Goal: Task Accomplishment & Management: Use online tool/utility

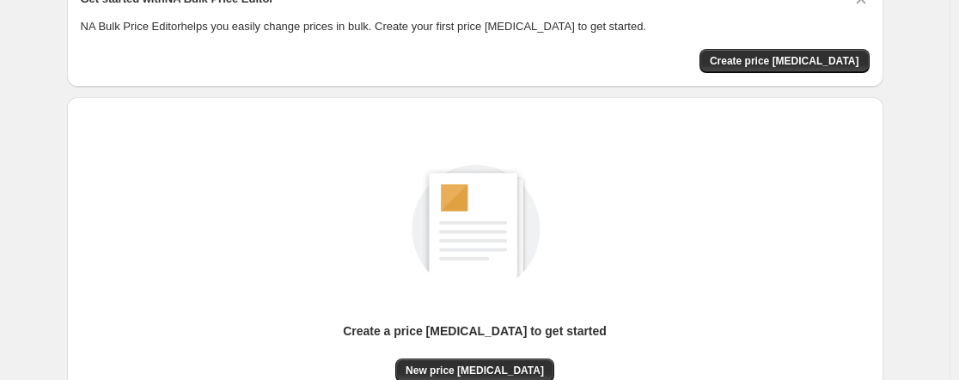
scroll to position [86, 0]
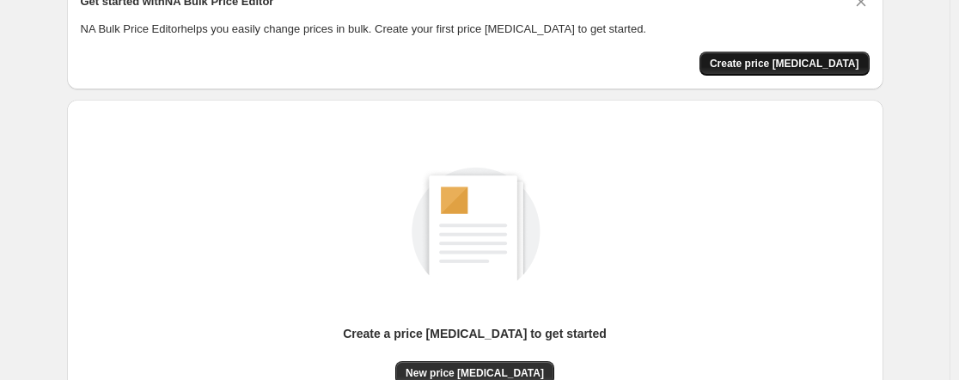
click at [789, 67] on span "Create price [MEDICAL_DATA]" at bounding box center [785, 64] width 150 height 14
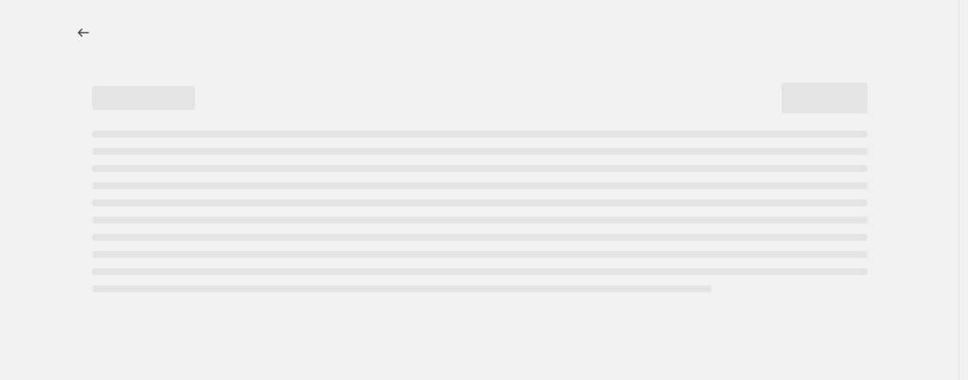
select select "percentage"
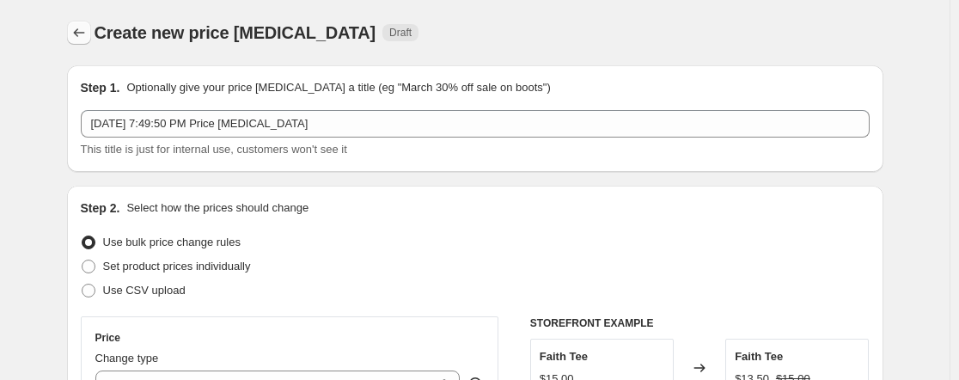
click at [74, 37] on icon "Price change jobs" at bounding box center [78, 32] width 17 height 17
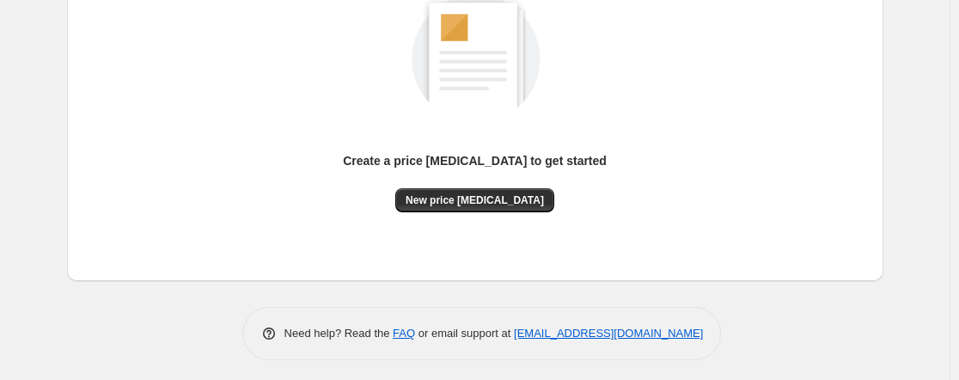
scroll to position [264, 0]
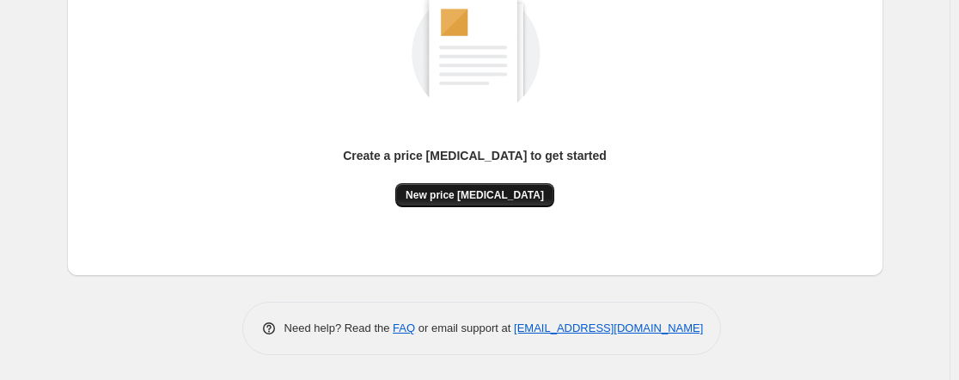
click at [487, 193] on span "New price [MEDICAL_DATA]" at bounding box center [475, 195] width 138 height 14
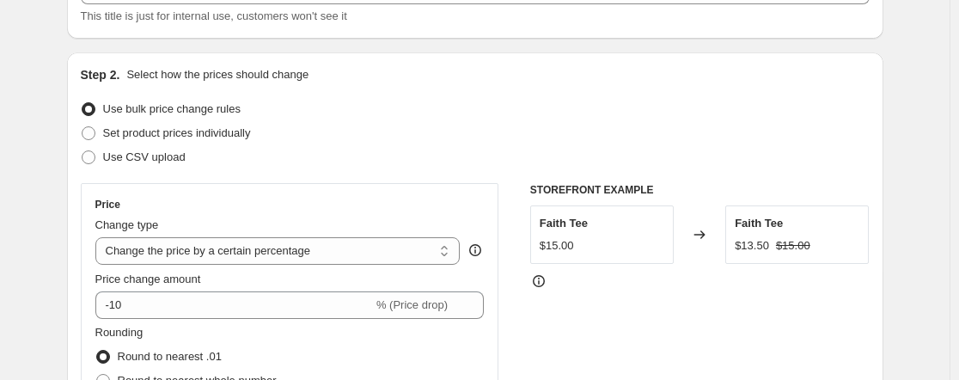
scroll to position [172, 0]
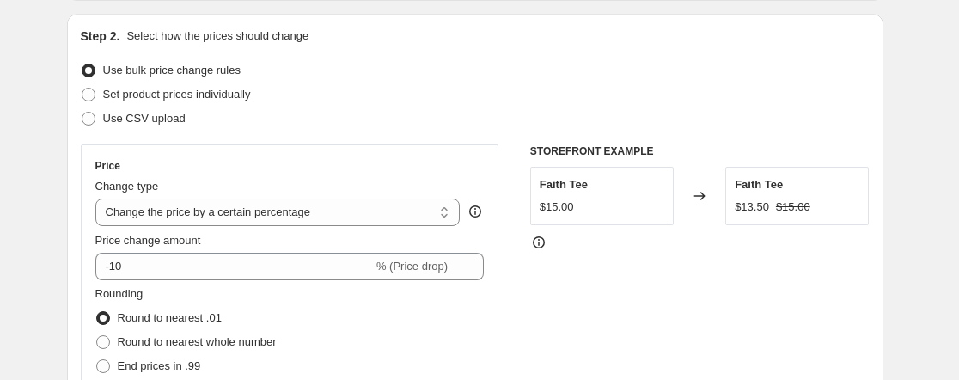
click at [376, 230] on div "Price Change type Change the price to a certain amount Change the price by a ce…" at bounding box center [289, 299] width 389 height 281
click at [400, 214] on select "Change the price to a certain amount Change the price by a certain amount Chang…" at bounding box center [277, 213] width 365 height 28
select select "to"
click at [99, 199] on select "Change the price to a certain amount Change the price by a certain amount Chang…" at bounding box center [277, 213] width 365 height 28
type input "80.00"
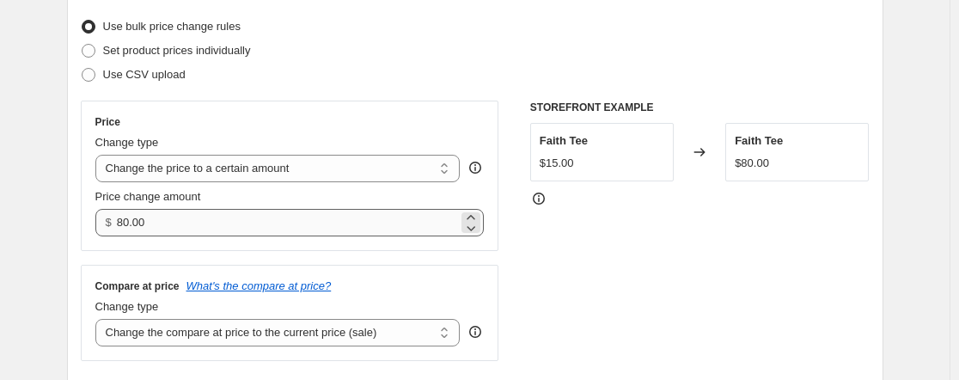
scroll to position [258, 0]
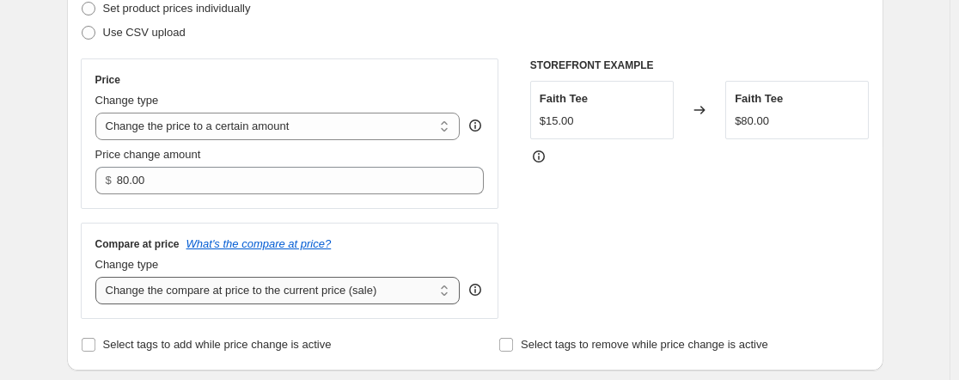
click at [266, 296] on select "Change the compare at price to the current price (sale) Change the compare at p…" at bounding box center [277, 291] width 365 height 28
select select "remove"
click at [99, 277] on select "Change the compare at price to the current price (sale) Change the compare at p…" at bounding box center [277, 291] width 365 height 28
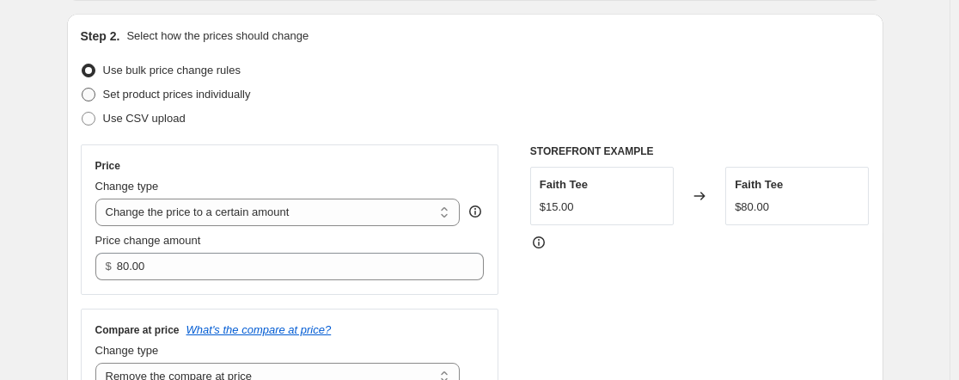
click at [126, 95] on span "Set product prices individually" at bounding box center [177, 94] width 148 height 13
click at [83, 89] on input "Set product prices individually" at bounding box center [82, 88] width 1 height 1
radio input "true"
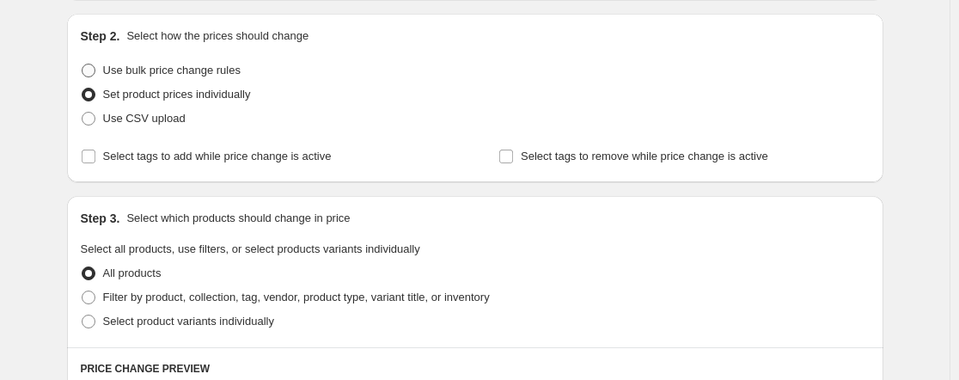
click at [99, 73] on label "Use bulk price change rules" at bounding box center [161, 70] width 160 height 24
click at [83, 64] on input "Use bulk price change rules" at bounding box center [82, 64] width 1 height 1
radio input "true"
select select "remove"
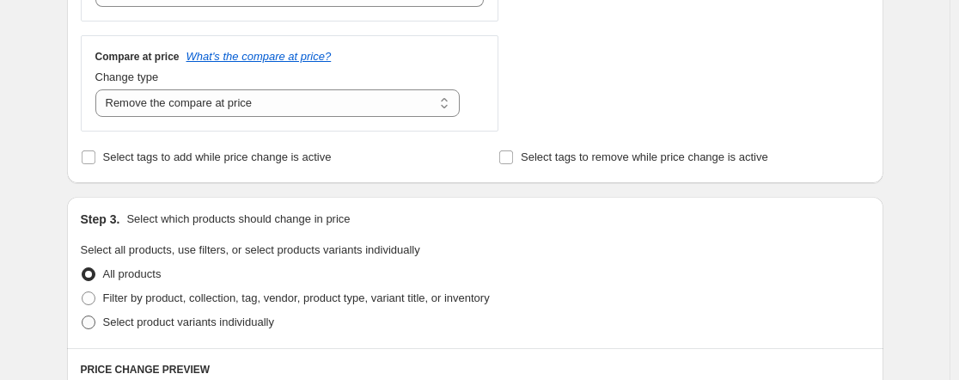
scroll to position [430, 0]
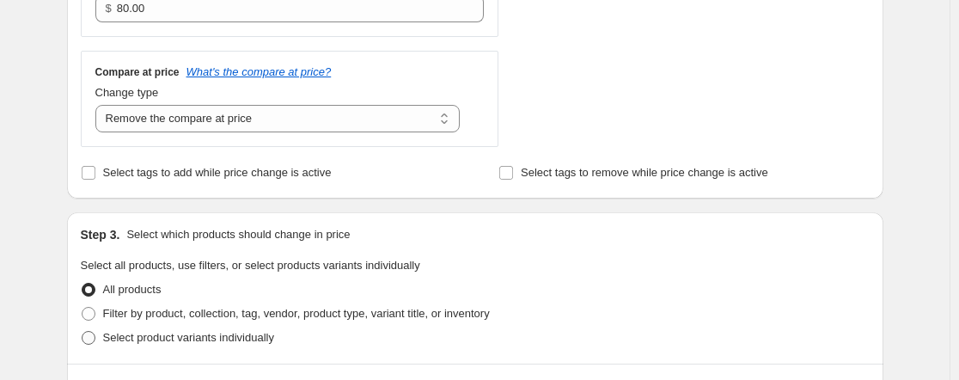
click at [123, 331] on span "Select product variants individually" at bounding box center [188, 337] width 171 height 13
click at [83, 331] on input "Select product variants individually" at bounding box center [82, 331] width 1 height 1
radio input "true"
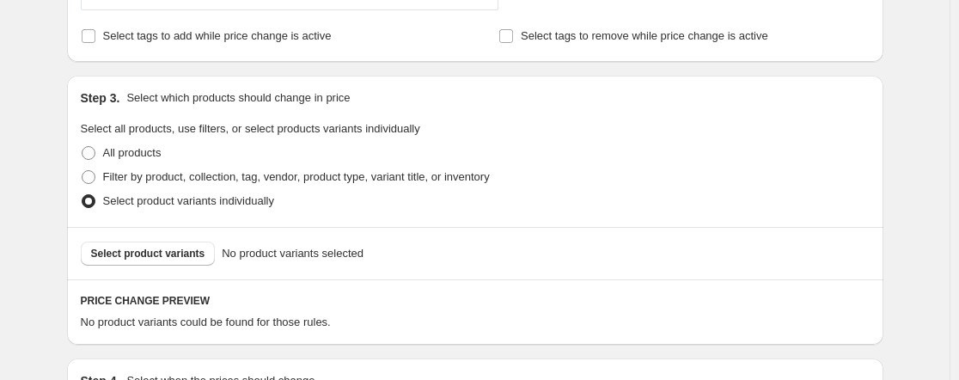
scroll to position [540, 0]
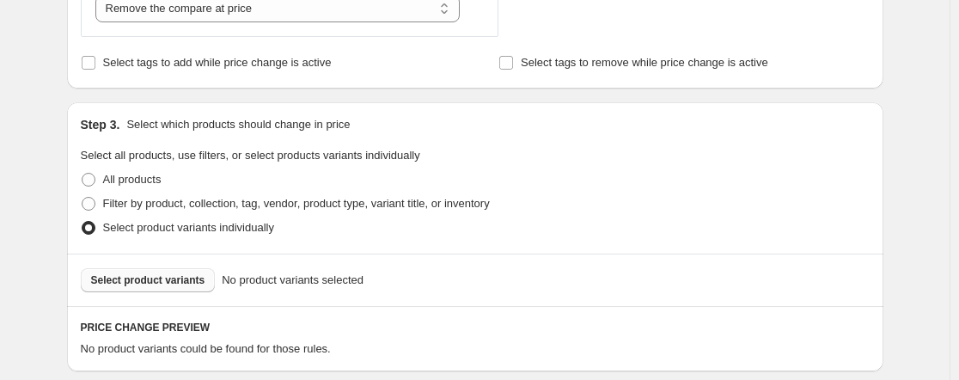
click at [156, 285] on span "Select product variants" at bounding box center [148, 280] width 114 height 14
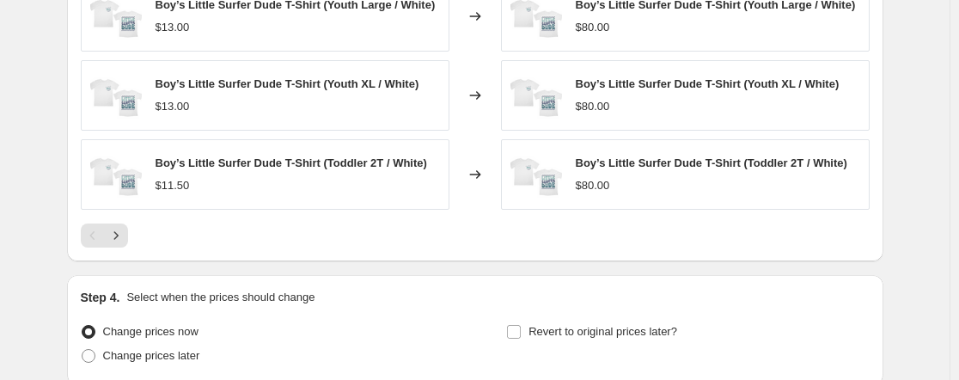
scroll to position [1117, 0]
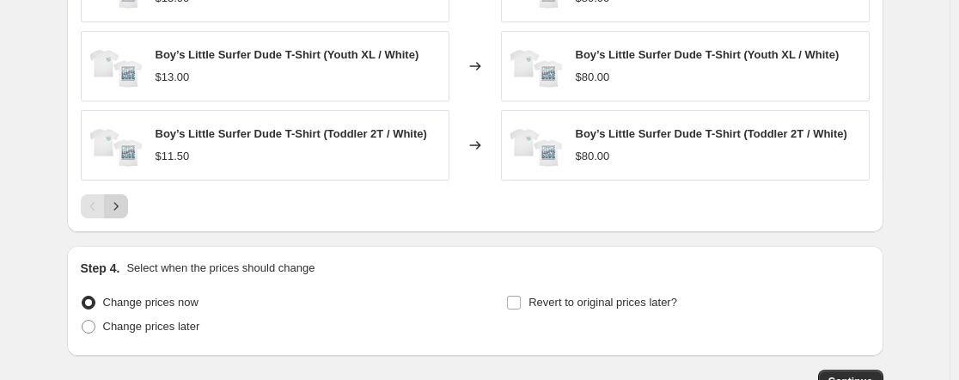
click at [125, 215] on icon "Next" at bounding box center [115, 206] width 17 height 17
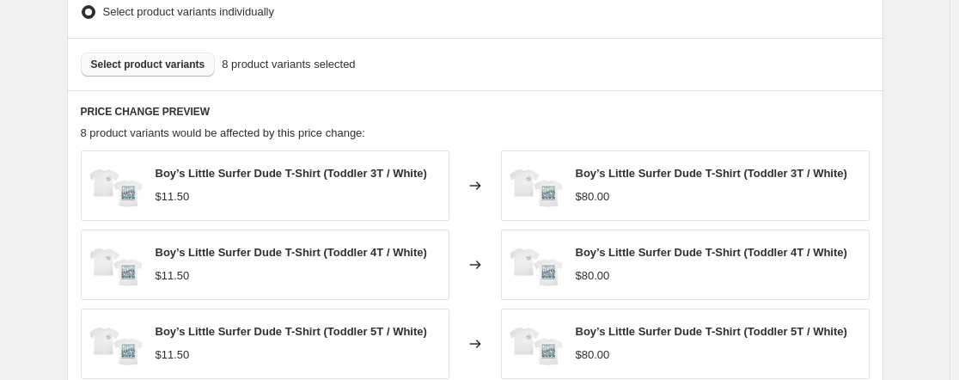
scroll to position [729, 0]
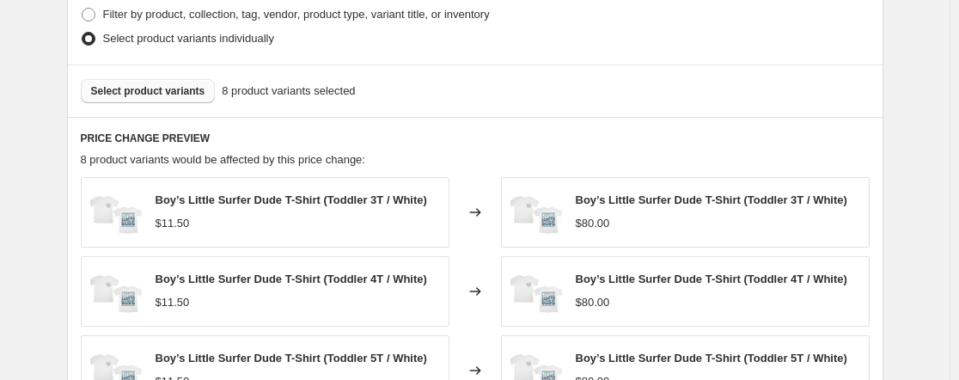
click at [159, 101] on button "Select product variants" at bounding box center [148, 91] width 135 height 24
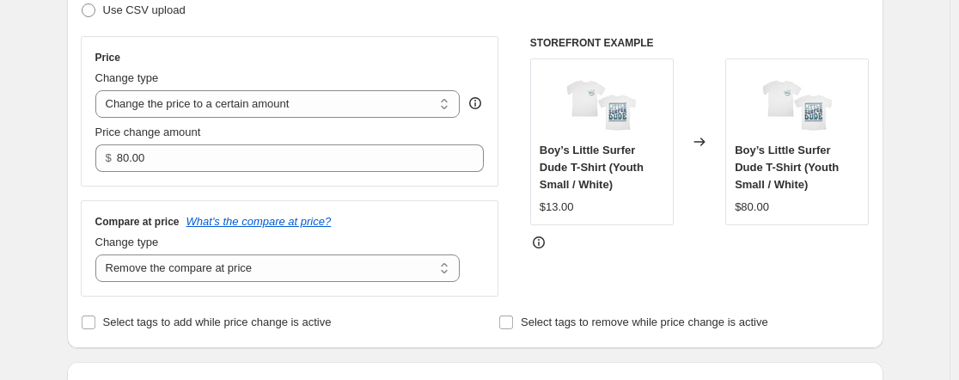
scroll to position [309, 0]
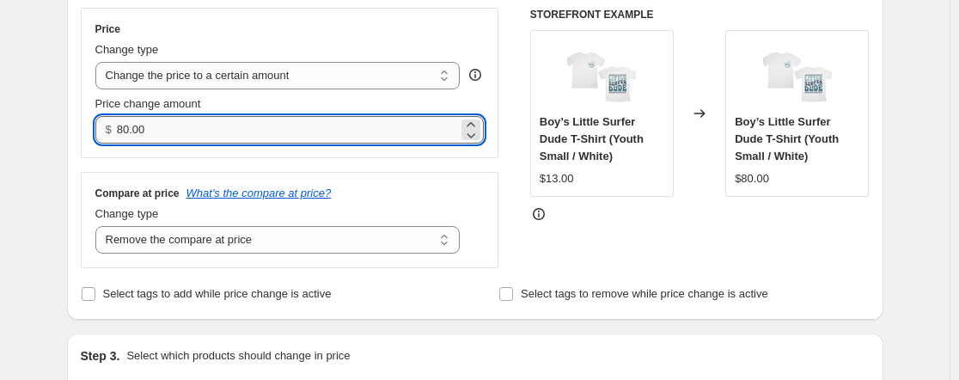
click at [248, 136] on input "80.00" at bounding box center [287, 130] width 341 height 28
type input "8"
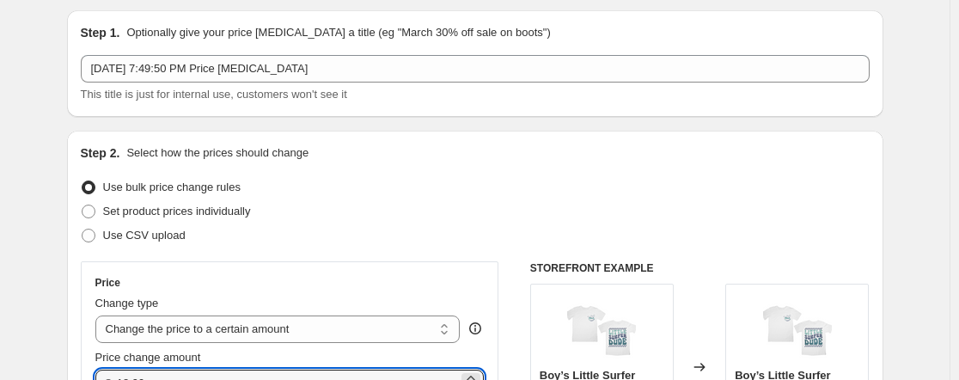
scroll to position [51, 0]
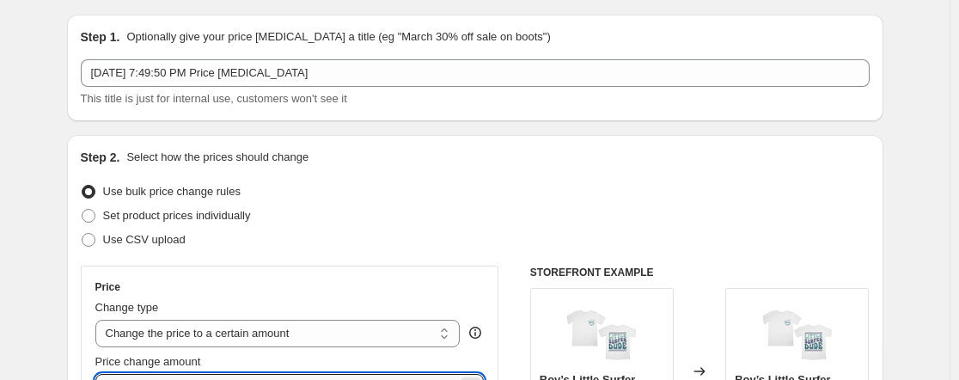
type input "18.99"
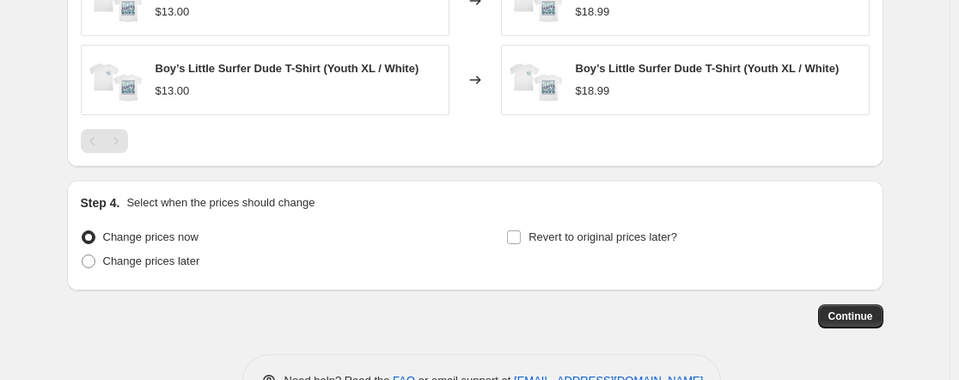
scroll to position [1168, 0]
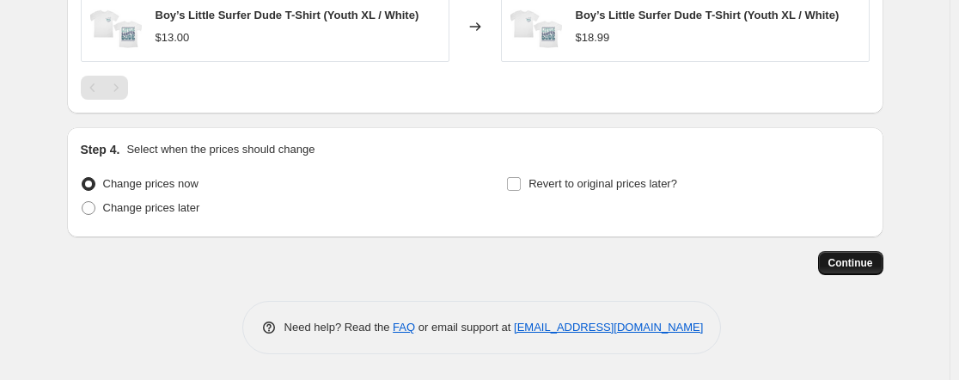
click at [836, 259] on span "Continue" at bounding box center [851, 263] width 45 height 14
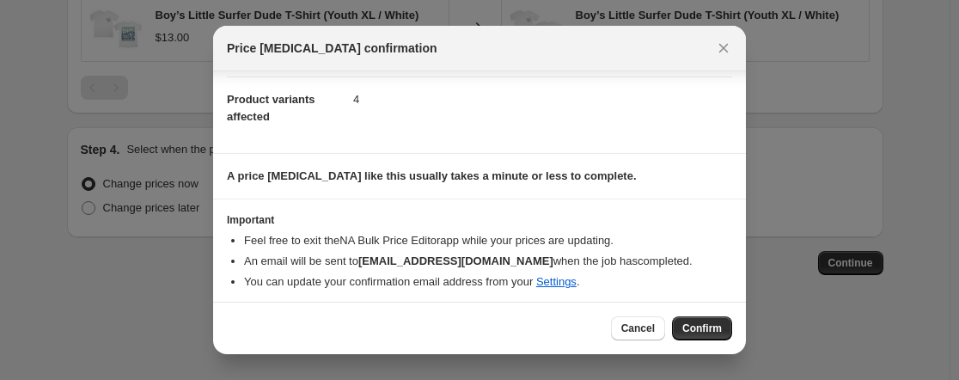
scroll to position [185, 0]
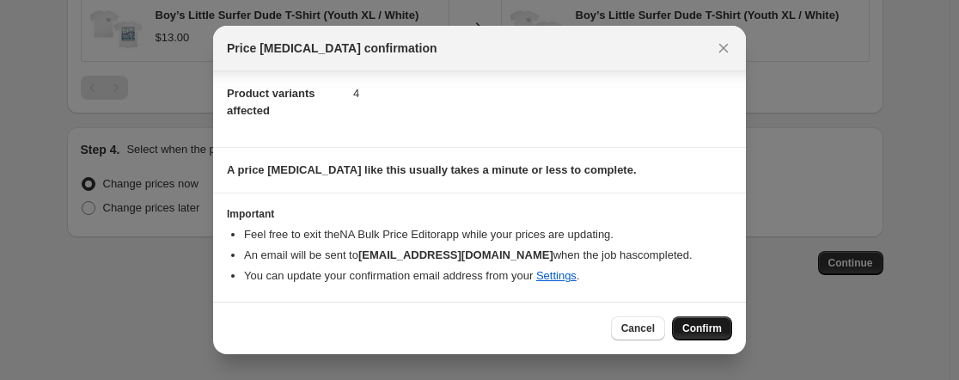
click at [713, 330] on span "Confirm" at bounding box center [702, 328] width 40 height 14
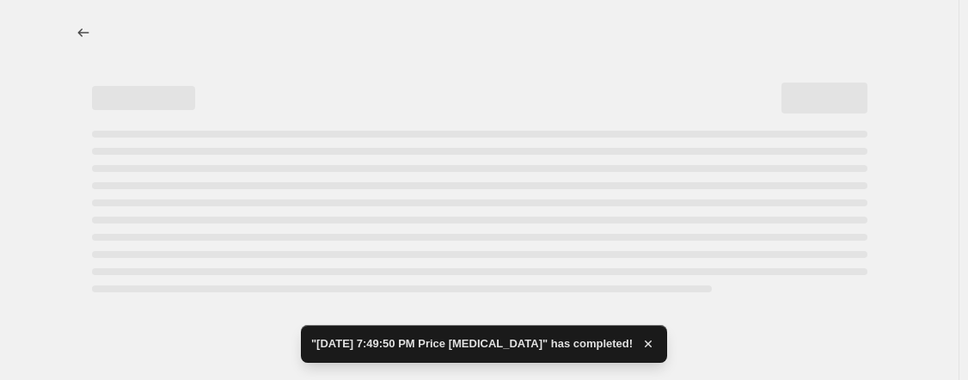
select select "remove"
